Goal: Communication & Community: Answer question/provide support

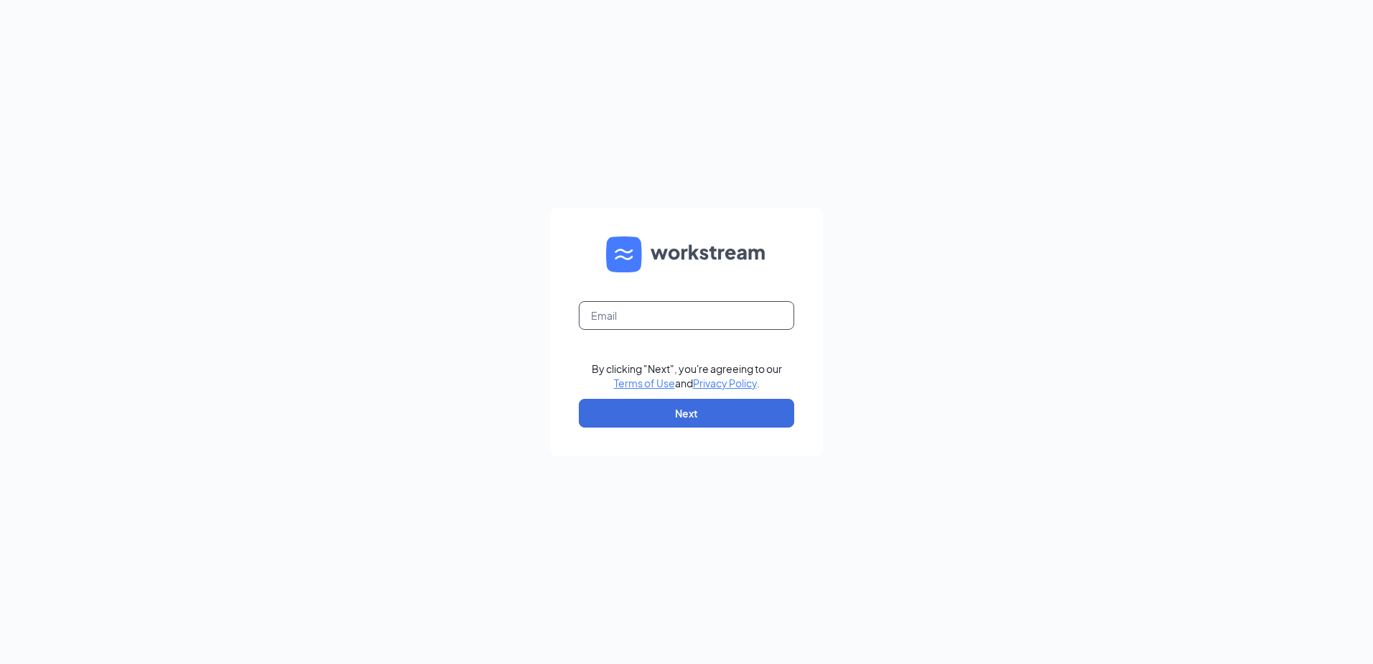
click at [702, 318] on input "text" at bounding box center [686, 315] width 215 height 29
type input "[EMAIL_ADDRESS][DOMAIN_NAME]"
click at [707, 424] on button "Next" at bounding box center [686, 413] width 215 height 29
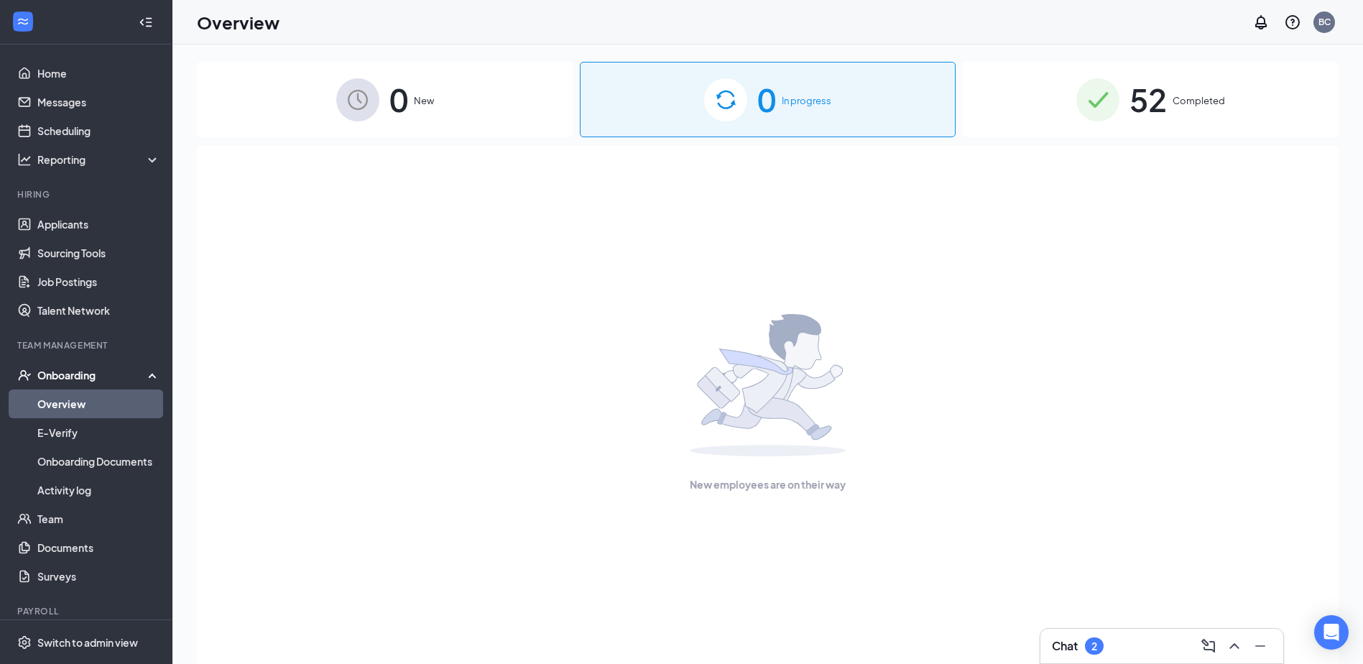
click at [1090, 639] on div "2" at bounding box center [1094, 645] width 19 height 17
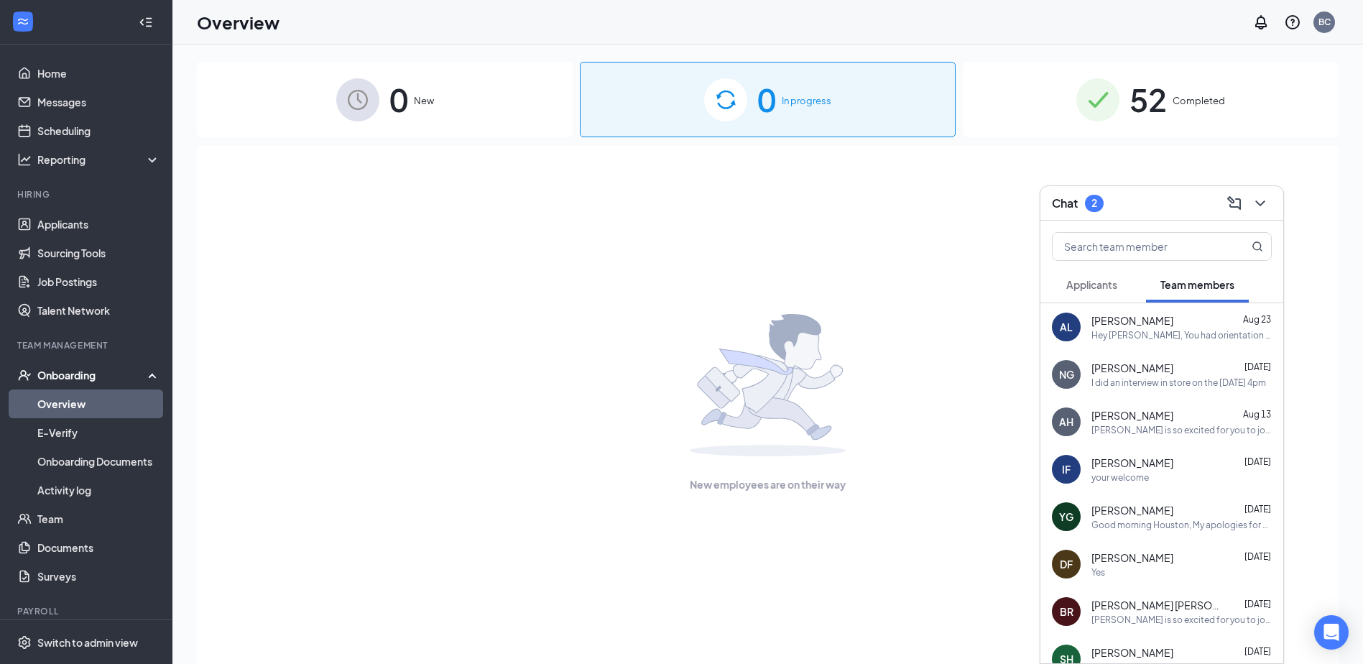
click at [1160, 336] on div "Hey Alexis, You had orientation with us at 2pm today, were you still interested?" at bounding box center [1181, 335] width 180 height 12
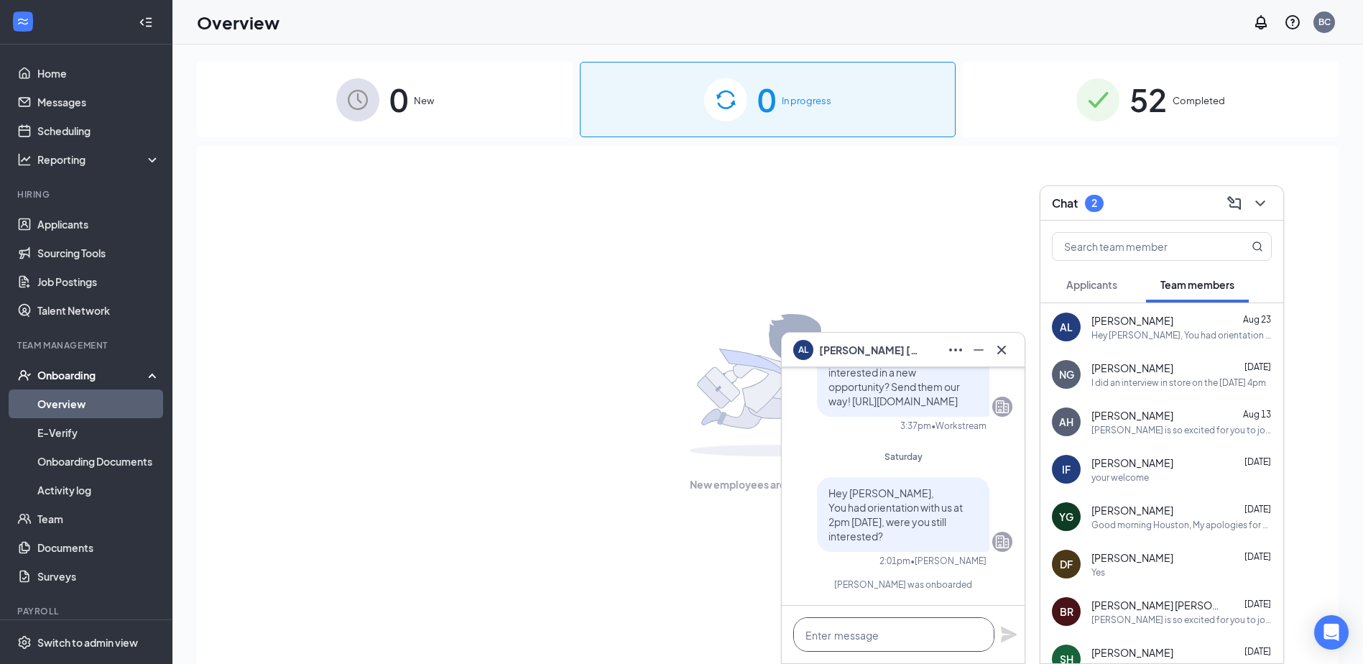
click at [914, 635] on textarea at bounding box center [893, 634] width 201 height 34
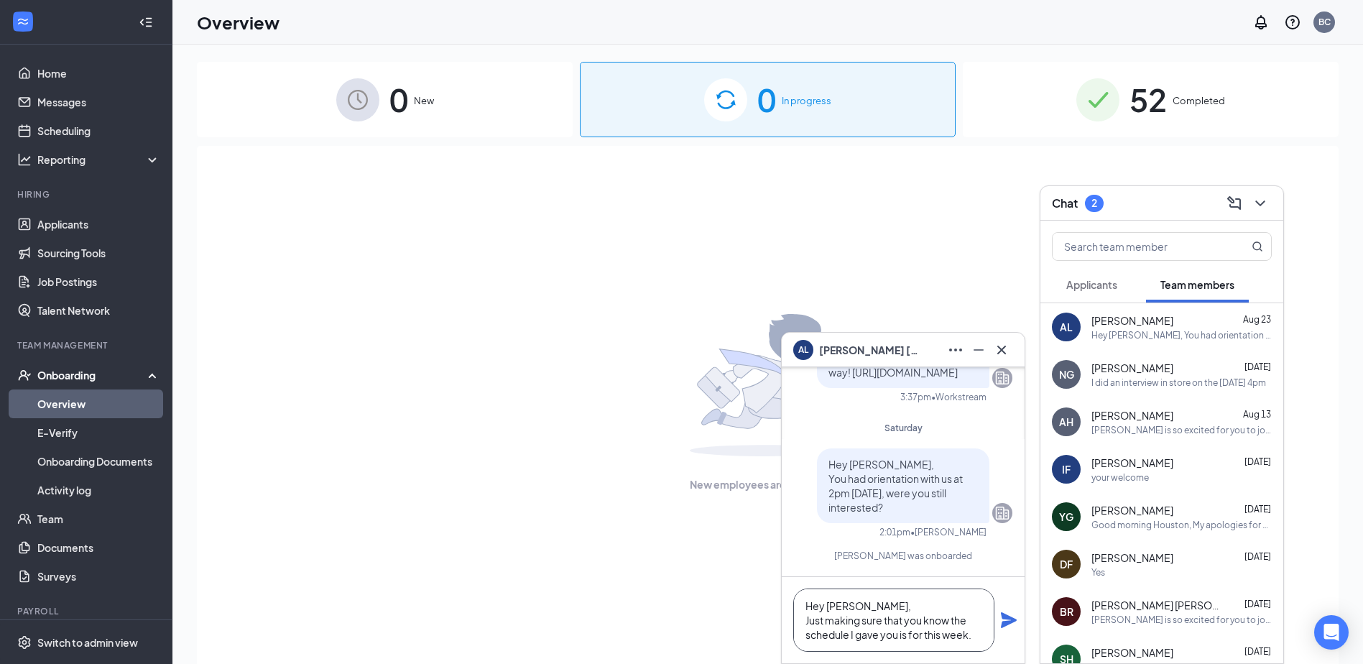
type textarea "Hey Alexis, Just making sure that you know the schedule I gave you is for this …"
click at [1007, 623] on icon "Plane" at bounding box center [1009, 620] width 16 height 16
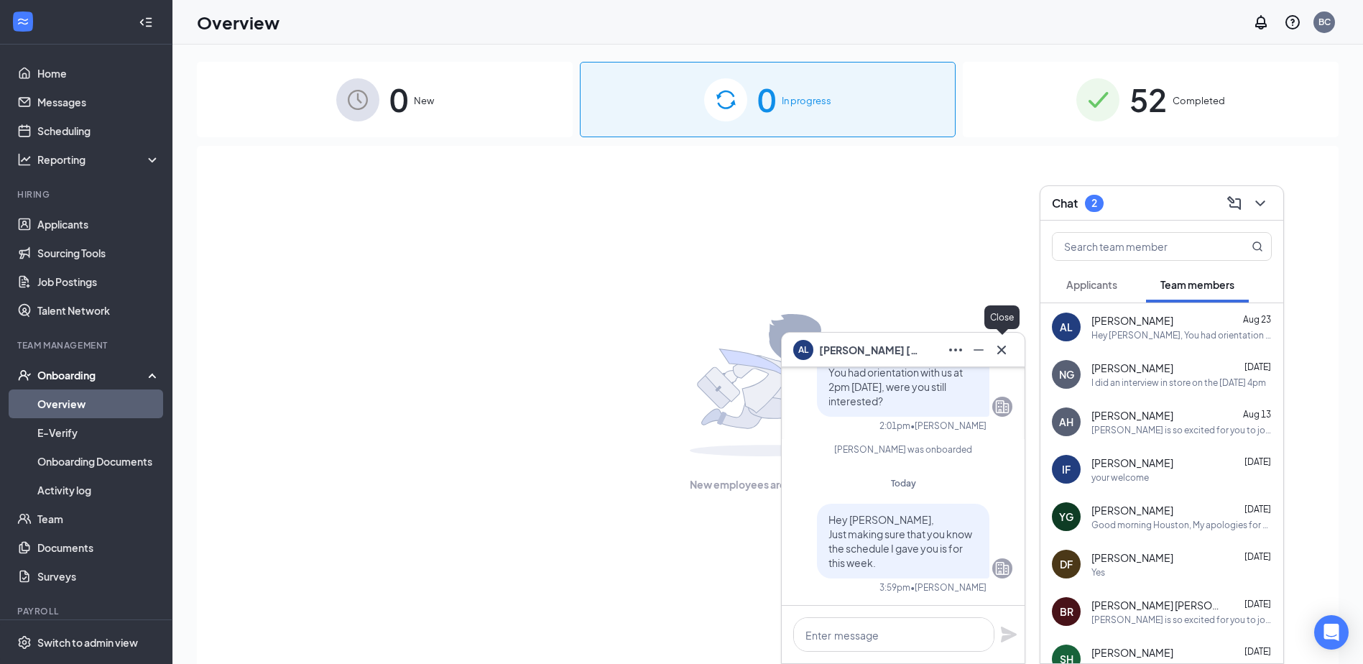
click at [998, 353] on icon "Cross" at bounding box center [1001, 349] width 17 height 17
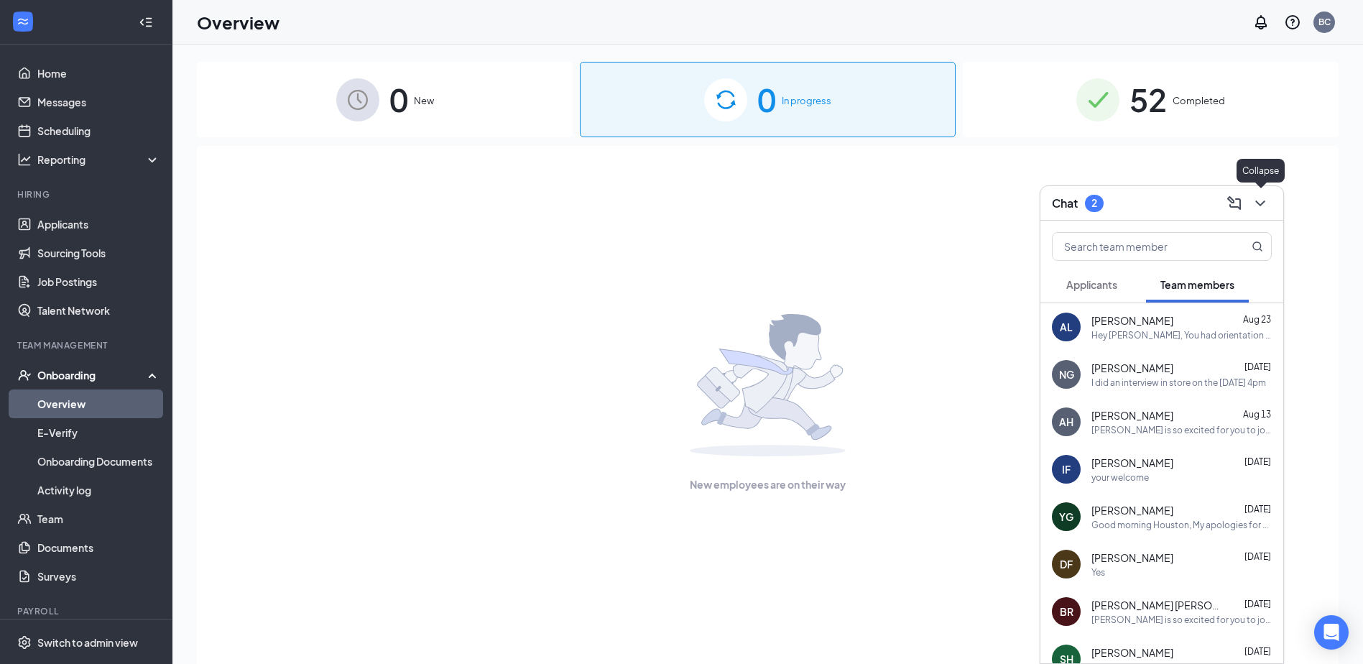
click at [1266, 205] on icon "ChevronDown" at bounding box center [1259, 203] width 17 height 17
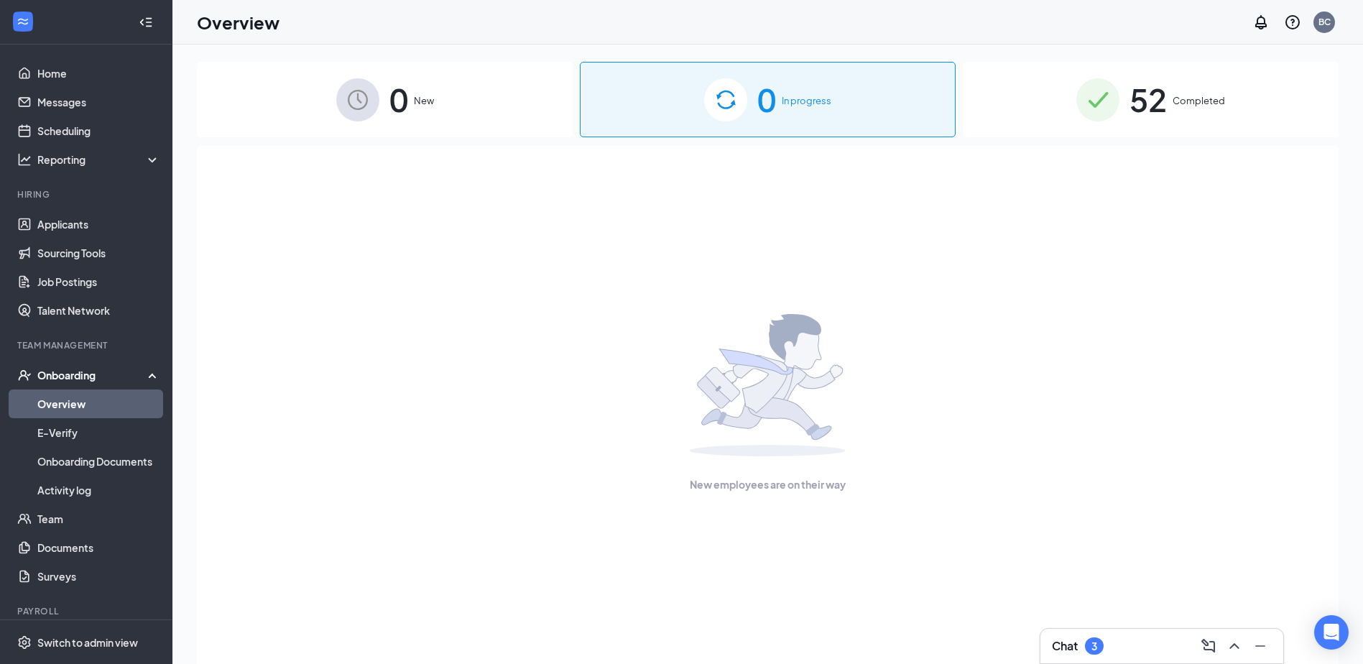
click at [1110, 641] on div "Chat 3" at bounding box center [1162, 645] width 220 height 23
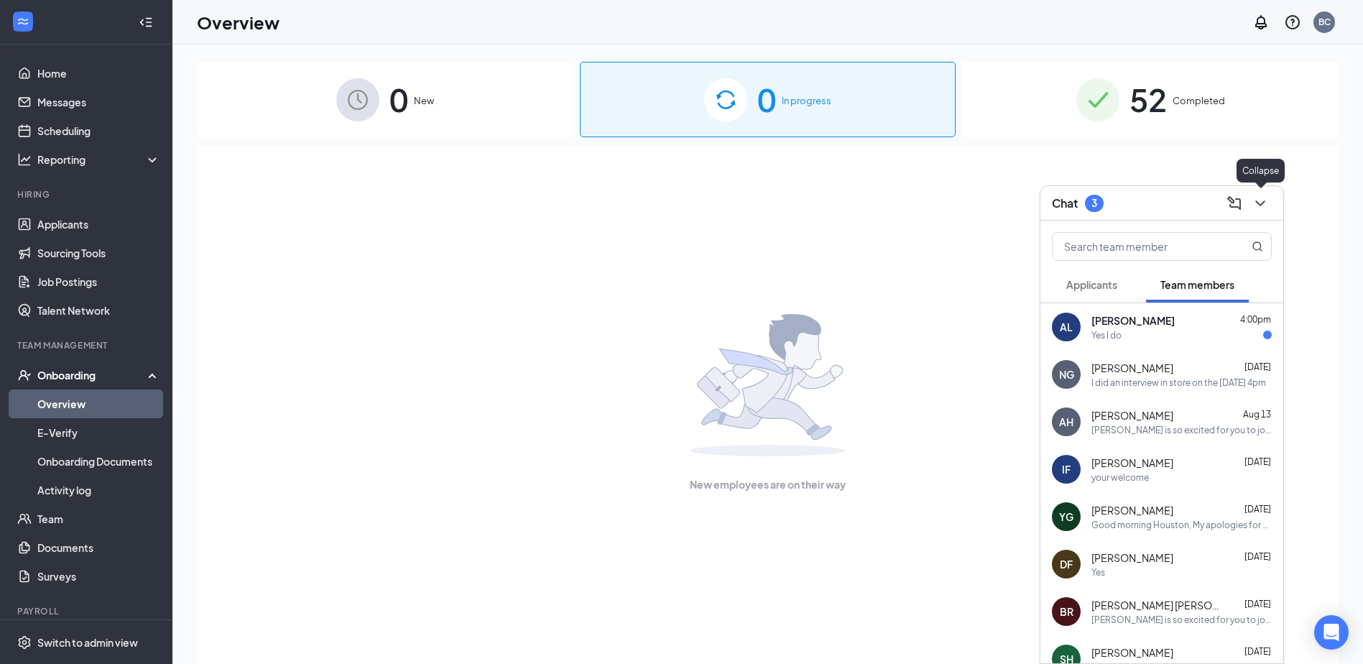
click at [1262, 205] on icon "ChevronDown" at bounding box center [1259, 203] width 17 height 17
